Goal: Check status: Check status

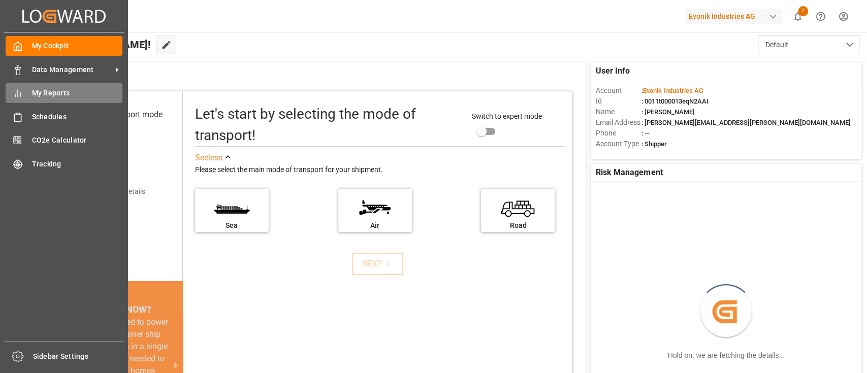
click at [49, 94] on span "My Reports" at bounding box center [77, 93] width 91 height 11
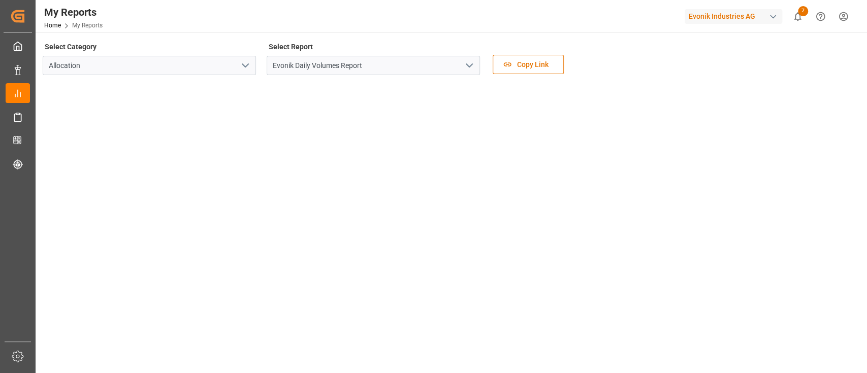
click at [473, 69] on icon "open menu" at bounding box center [469, 65] width 12 height 12
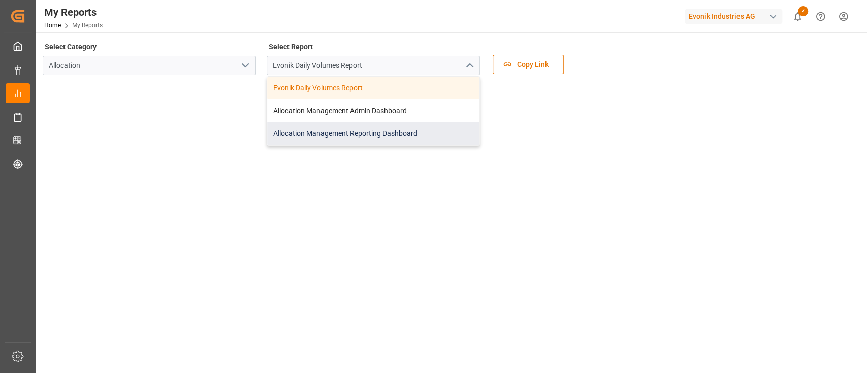
click at [346, 133] on div "Allocation Management Reporting Dashboard" at bounding box center [373, 133] width 212 height 23
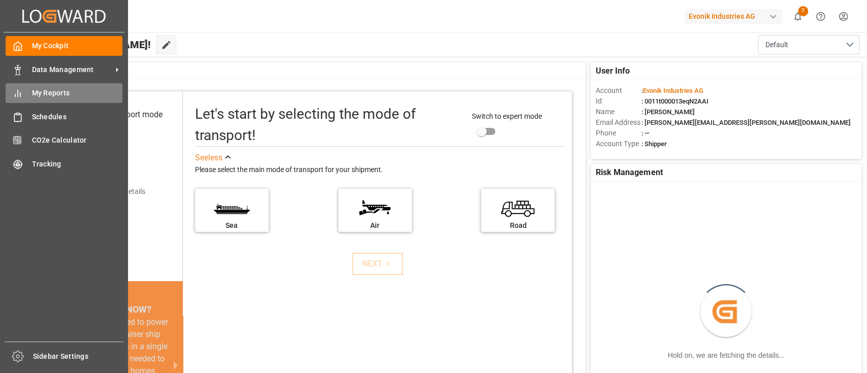
click at [26, 98] on div "My Reports My Reports" at bounding box center [64, 93] width 117 height 20
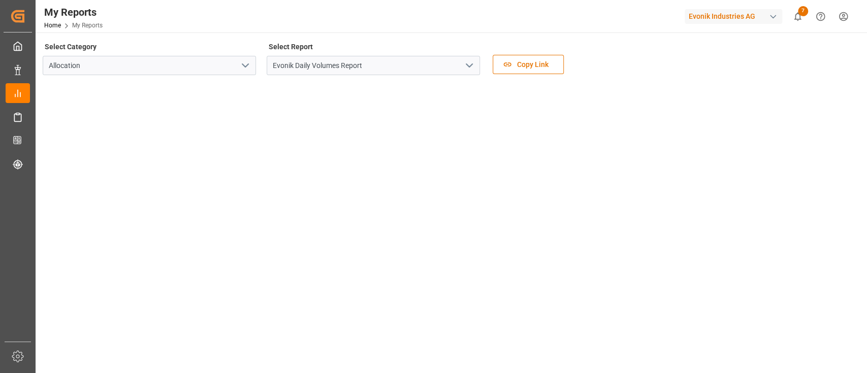
click at [467, 66] on icon "open menu" at bounding box center [469, 65] width 12 height 12
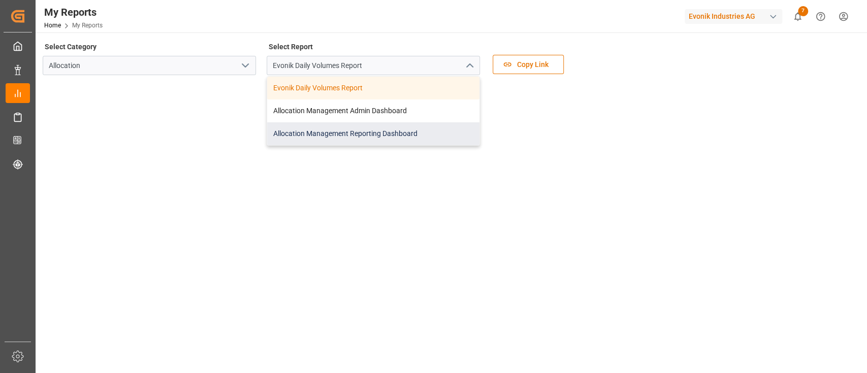
click at [356, 129] on div "Allocation Management Reporting Dashboard" at bounding box center [373, 133] width 212 height 23
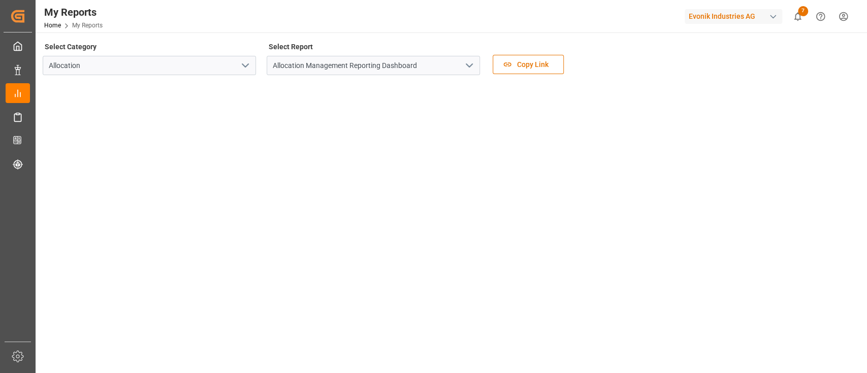
scroll to position [240, 0]
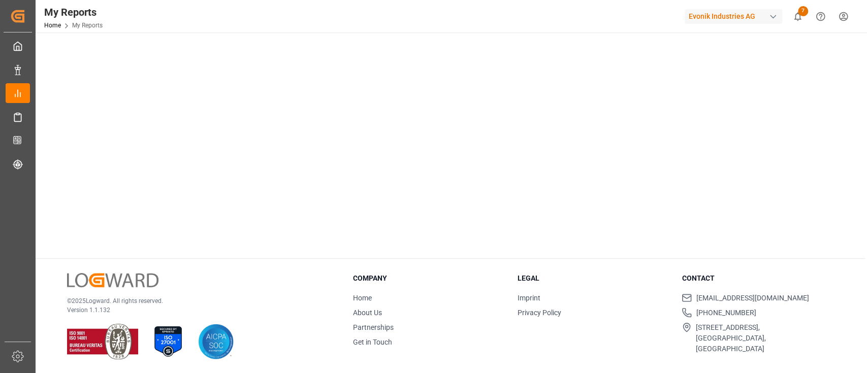
click at [134, 259] on footer "© 2025 Logward. All rights reserved. Version 1.1.132 Company Home About Us Part…" at bounding box center [451, 317] width 830 height 116
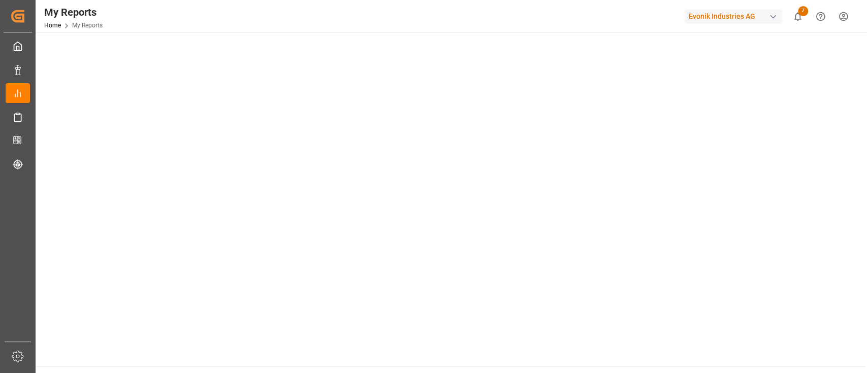
scroll to position [105, 0]
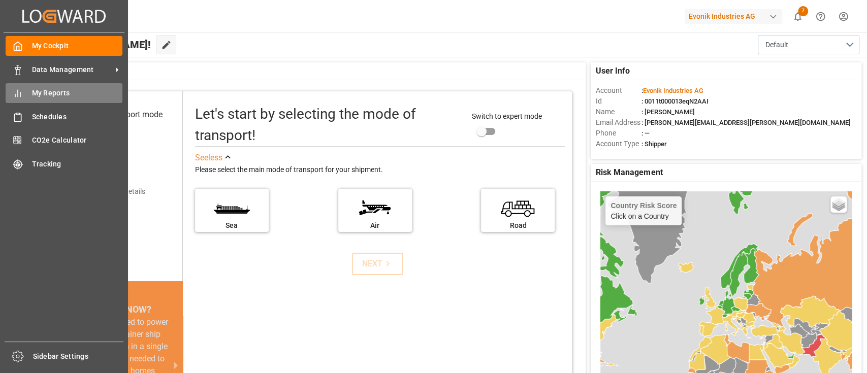
click at [57, 97] on span "My Reports" at bounding box center [77, 93] width 91 height 11
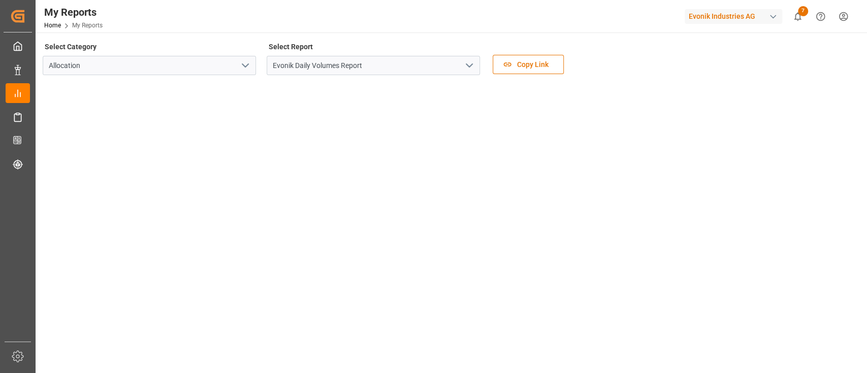
click at [472, 69] on icon "open menu" at bounding box center [469, 65] width 12 height 12
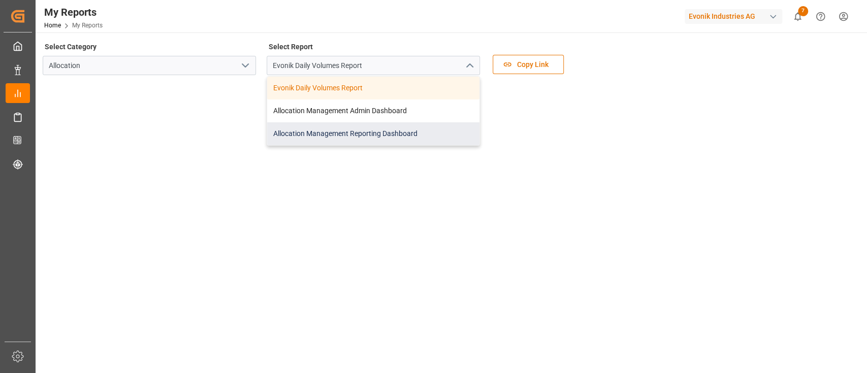
click at [365, 133] on div "Allocation Management Reporting Dashboard" at bounding box center [373, 133] width 212 height 23
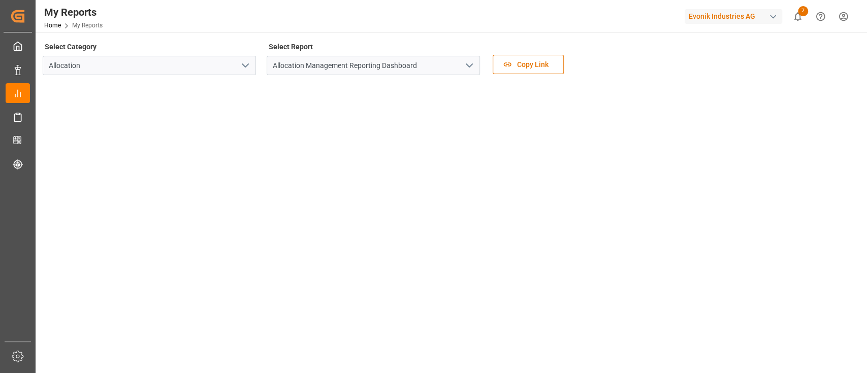
click at [473, 63] on icon "open menu" at bounding box center [469, 65] width 12 height 12
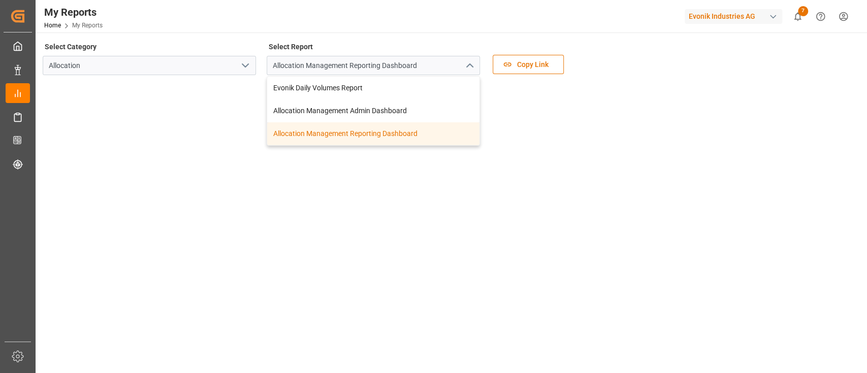
click at [333, 136] on div "Allocation Management Reporting Dashboard" at bounding box center [373, 133] width 212 height 23
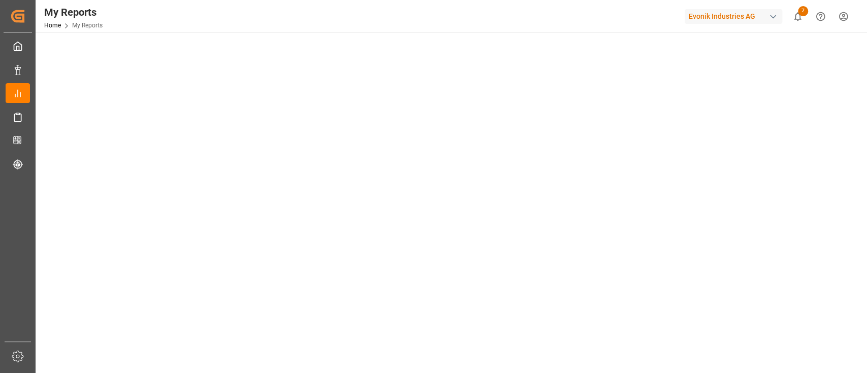
scroll to position [81, 0]
